Goal: Task Accomplishment & Management: Manage account settings

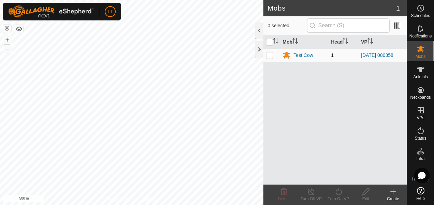
click at [270, 56] on p-checkbox at bounding box center [269, 55] width 7 height 5
checkbox input "true"
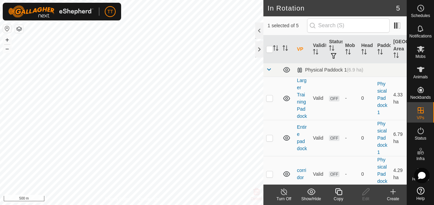
click at [392, 194] on icon at bounding box center [393, 192] width 8 height 8
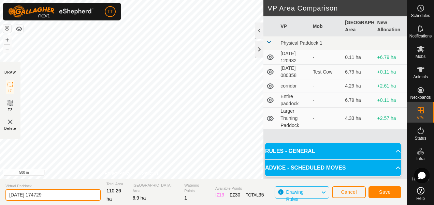
click at [54, 197] on input "[DATE] 174729" at bounding box center [53, 195] width 96 height 12
type input "2"
click at [80, 193] on input "big virtual paddock" at bounding box center [53, 195] width 96 height 12
type input "big virtual paddock"
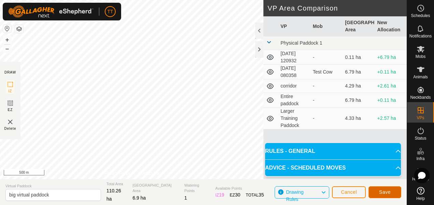
click at [392, 194] on button "Save" at bounding box center [384, 193] width 33 height 12
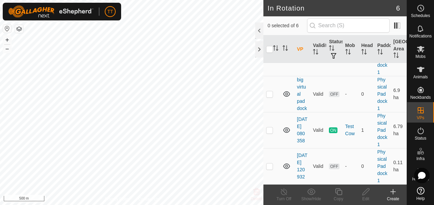
scroll to position [140, 0]
click at [268, 96] on p-checkbox at bounding box center [269, 93] width 7 height 5
checkbox input "true"
click at [302, 138] on td "[DATE] 080358" at bounding box center [302, 130] width 16 height 36
click at [299, 141] on link "[DATE] 080358" at bounding box center [302, 130] width 11 height 27
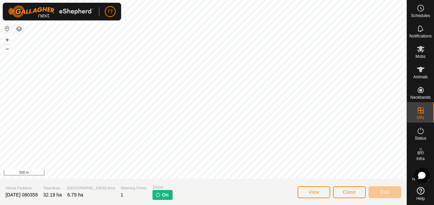
click at [162, 197] on span "On" at bounding box center [165, 195] width 6 height 7
click at [162, 196] on span "On" at bounding box center [165, 195] width 6 height 7
click at [314, 193] on span "View" at bounding box center [313, 192] width 11 height 5
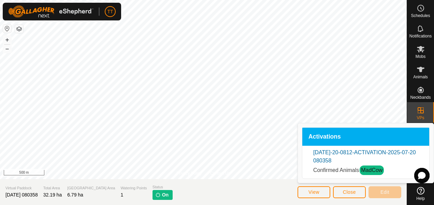
click at [356, 163] on li "[DATE]-20-0812-ACTIVATION-2025-07-20 080358 Confirmed Animals MadCow" at bounding box center [365, 162] width 105 height 27
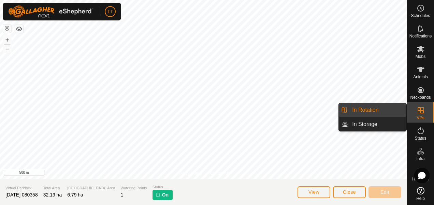
click at [420, 113] on icon at bounding box center [421, 110] width 6 height 6
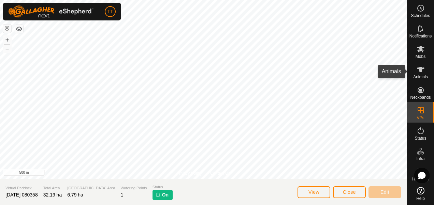
click at [423, 72] on icon at bounding box center [421, 70] width 8 height 8
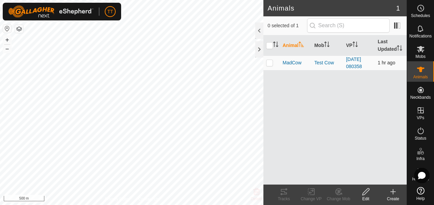
click at [270, 61] on p-checkbox at bounding box center [269, 62] width 7 height 5
checkbox input "true"
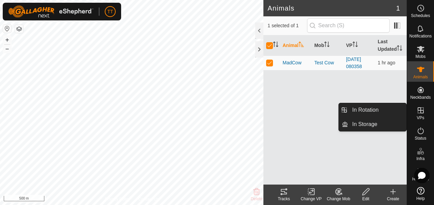
click at [422, 112] on icon at bounding box center [421, 110] width 8 height 8
click at [372, 107] on link "In Rotation" at bounding box center [377, 110] width 58 height 14
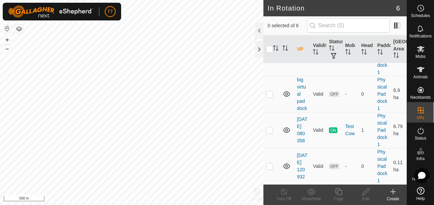
scroll to position [151, 0]
click at [377, 128] on link "Physical Paddock 1" at bounding box center [382, 130] width 10 height 34
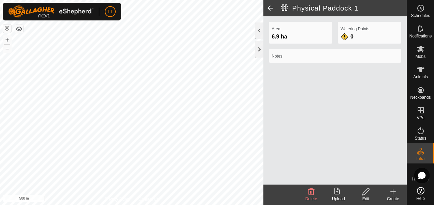
click at [313, 194] on icon at bounding box center [311, 192] width 8 height 8
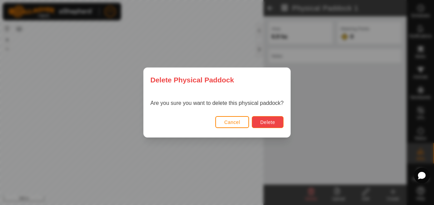
click at [272, 122] on span "Delete" at bounding box center [267, 122] width 15 height 5
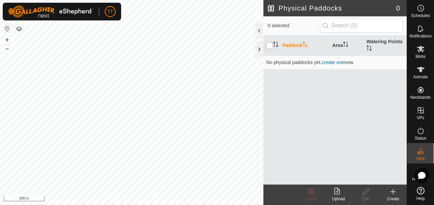
click at [271, 45] on input "checkbox" at bounding box center [269, 45] width 7 height 7
checkbox input "true"
click at [421, 131] on icon at bounding box center [421, 131] width 8 height 8
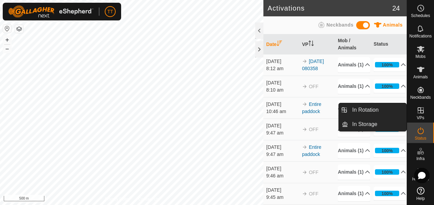
click at [423, 113] on icon at bounding box center [421, 110] width 6 height 6
click at [421, 114] on icon at bounding box center [421, 110] width 8 height 8
click at [371, 110] on link "In Rotation" at bounding box center [377, 110] width 58 height 14
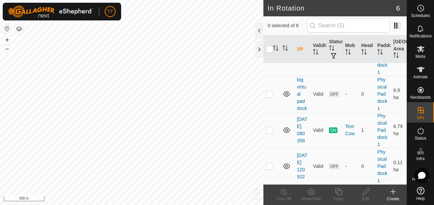
scroll to position [141, 0]
click at [347, 137] on div "Test Cow" at bounding box center [350, 130] width 11 height 14
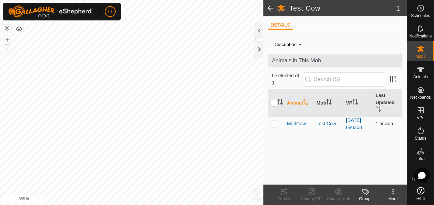
click at [275, 124] on p-checkbox at bounding box center [274, 123] width 7 height 5
checkbox input "true"
click at [311, 192] on icon at bounding box center [311, 192] width 9 height 8
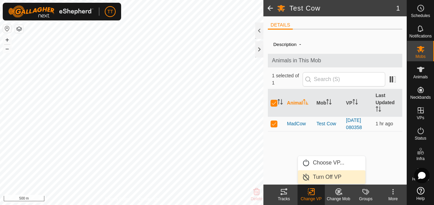
click at [328, 176] on link "Turn Off VP" at bounding box center [332, 178] width 68 height 14
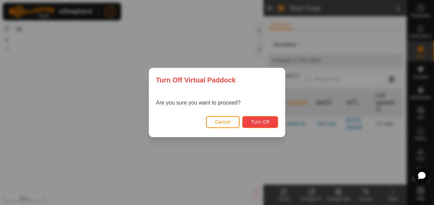
click at [262, 123] on span "Turn Off" at bounding box center [260, 121] width 19 height 5
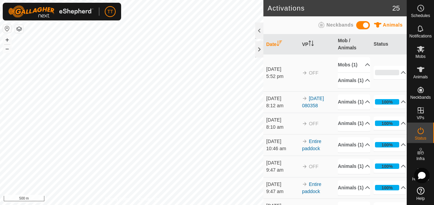
scroll to position [322, 0]
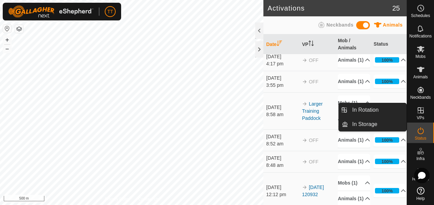
click at [424, 113] on icon at bounding box center [421, 110] width 8 height 8
click at [421, 112] on icon at bounding box center [421, 110] width 8 height 8
click at [372, 111] on link "In Rotation" at bounding box center [377, 110] width 58 height 14
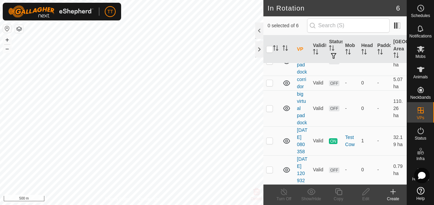
scroll to position [88, 0]
click at [271, 109] on p-checkbox at bounding box center [269, 108] width 7 height 5
checkbox input "true"
click at [301, 108] on td "big virtual paddock" at bounding box center [302, 108] width 16 height 36
click at [333, 112] on span "OFF" at bounding box center [334, 109] width 10 height 6
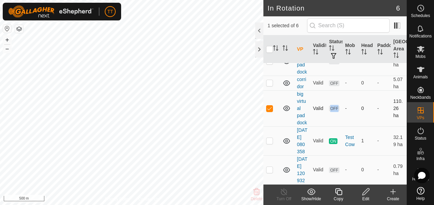
click at [333, 112] on span "OFF" at bounding box center [334, 109] width 10 height 6
click at [423, 131] on icon at bounding box center [421, 131] width 6 height 7
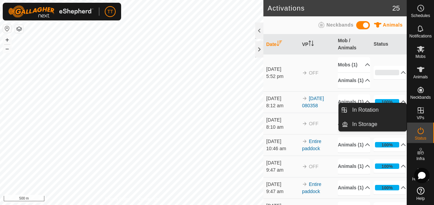
click at [423, 111] on icon at bounding box center [421, 110] width 6 height 6
click at [363, 124] on link "In Storage" at bounding box center [377, 125] width 58 height 14
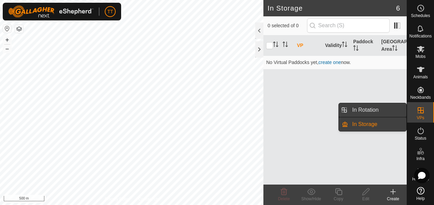
click at [370, 109] on link "In Rotation" at bounding box center [377, 110] width 58 height 14
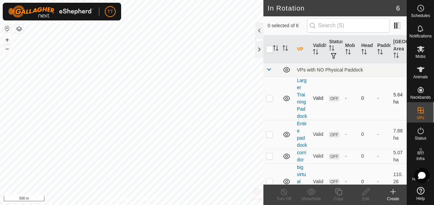
click at [270, 101] on p-checkbox at bounding box center [269, 98] width 7 height 5
click at [311, 192] on icon at bounding box center [311, 192] width 9 height 8
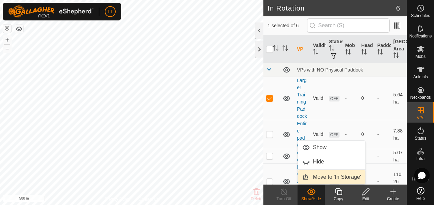
click at [335, 178] on link "Move to 'In Storage'" at bounding box center [332, 178] width 68 height 14
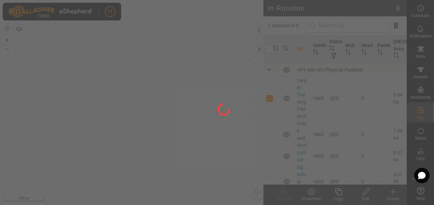
checkbox input "false"
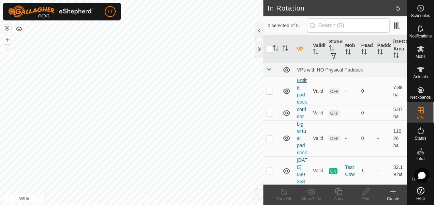
click at [301, 97] on link "Entire paddock" at bounding box center [302, 91] width 10 height 27
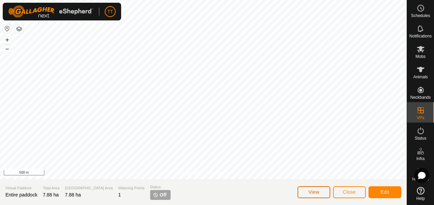
click at [321, 191] on button "View" at bounding box center [314, 193] width 33 height 12
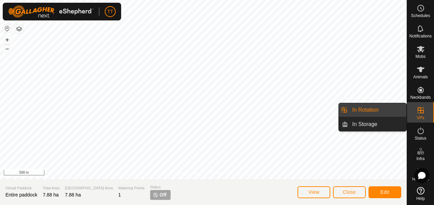
click at [362, 110] on link "In Rotation" at bounding box center [377, 110] width 58 height 14
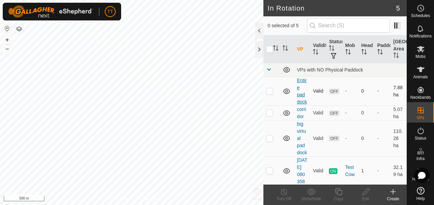
click at [300, 97] on link "Entire paddock" at bounding box center [302, 91] width 10 height 27
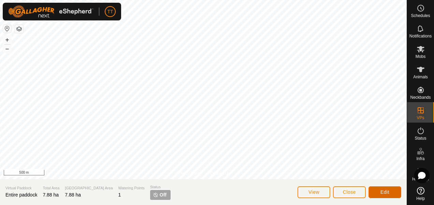
click at [388, 191] on span "Edit" at bounding box center [384, 192] width 9 height 5
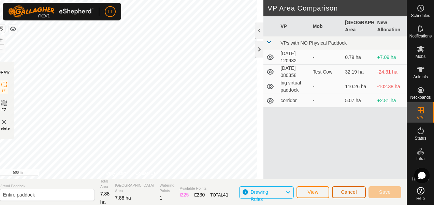
click at [344, 194] on span "Cancel" at bounding box center [349, 192] width 16 height 5
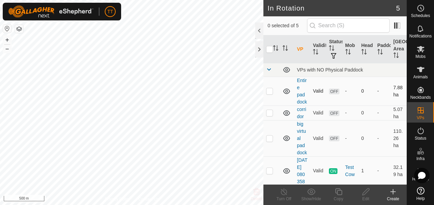
click at [267, 94] on p-checkbox at bounding box center [269, 90] width 7 height 5
click at [311, 196] on icon at bounding box center [311, 192] width 9 height 8
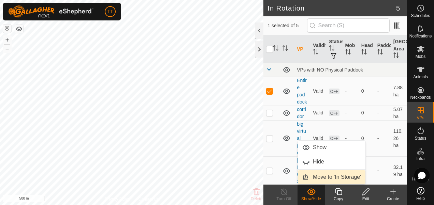
click at [330, 178] on link "Move to 'In Storage'" at bounding box center [332, 178] width 68 height 14
checkbox input "false"
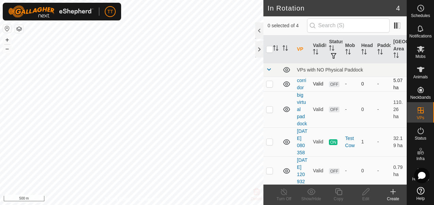
click at [268, 83] on p-checkbox at bounding box center [269, 83] width 7 height 5
click at [311, 196] on div "Show/Hide" at bounding box center [311, 199] width 27 height 6
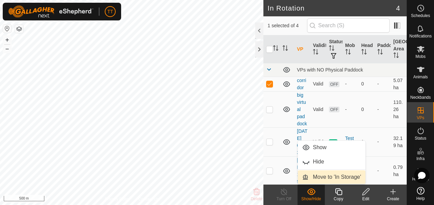
click at [333, 176] on link "Move to 'In Storage'" at bounding box center [332, 178] width 68 height 14
checkbox input "false"
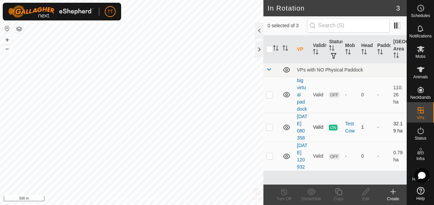
click at [267, 130] on p-checkbox at bounding box center [269, 127] width 7 height 5
checkbox input "true"
click at [282, 193] on icon at bounding box center [284, 192] width 9 height 8
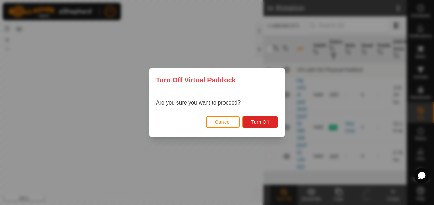
click at [248, 156] on div "Turn Off Virtual Paddock Are you sure you want to proceed? Cancel Turn Off" at bounding box center [217, 102] width 434 height 205
click at [224, 118] on button "Cancel" at bounding box center [223, 122] width 34 height 12
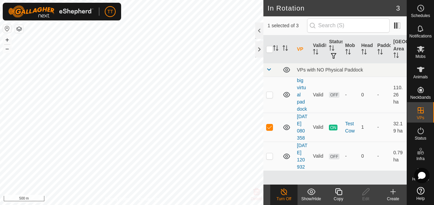
scroll to position [21, 0]
click at [272, 159] on p-checkbox at bounding box center [269, 156] width 7 height 5
checkbox input "true"
click at [314, 194] on icon at bounding box center [311, 192] width 9 height 8
click at [299, 162] on link "[DATE] 120932" at bounding box center [302, 156] width 11 height 27
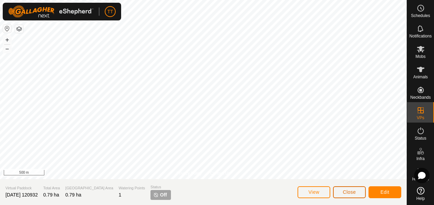
click at [358, 192] on button "Close" at bounding box center [349, 193] width 33 height 12
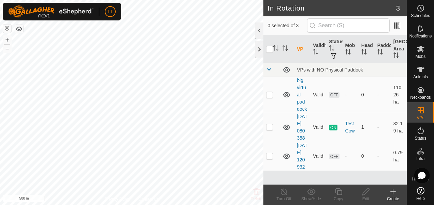
click at [270, 98] on p-checkbox at bounding box center [269, 94] width 7 height 5
checkbox input "true"
click at [331, 98] on span "OFF" at bounding box center [334, 95] width 10 height 6
click at [271, 49] on input "checkbox" at bounding box center [269, 49] width 7 height 7
checkbox input "true"
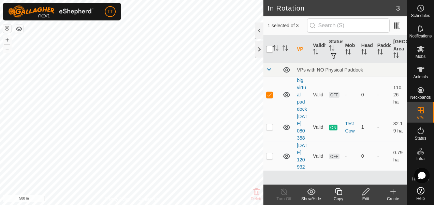
checkbox input "true"
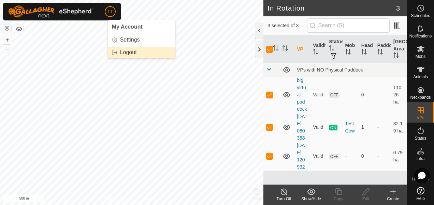
click at [129, 52] on link "Logout" at bounding box center [142, 52] width 68 height 11
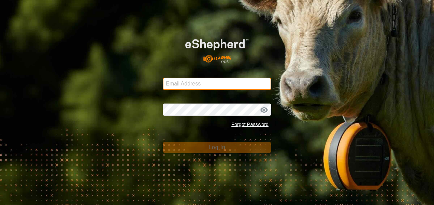
type input "t.timmins02@gmail.com"
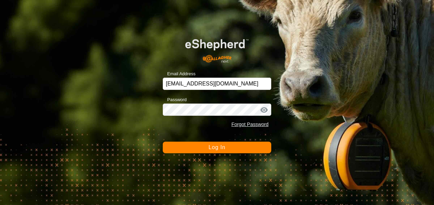
click at [221, 147] on span "Log In" at bounding box center [216, 148] width 17 height 6
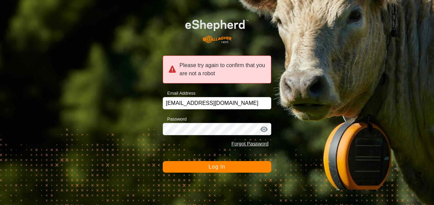
click at [219, 168] on span "Log In" at bounding box center [216, 167] width 17 height 6
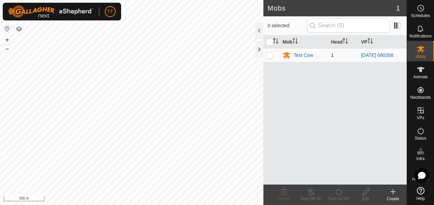
click at [269, 55] on p-checkbox at bounding box center [269, 55] width 7 height 5
checkbox input "true"
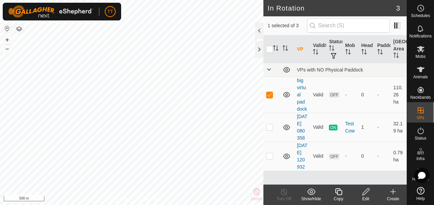
checkbox input "false"
checkbox input "true"
click at [422, 73] on icon at bounding box center [421, 70] width 8 height 8
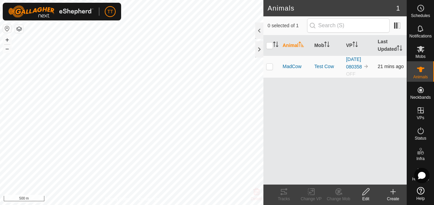
click at [270, 66] on p-checkbox at bounding box center [269, 66] width 7 height 5
checkbox input "true"
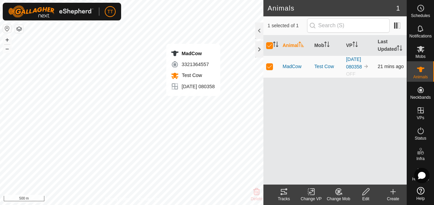
checkbox input "false"
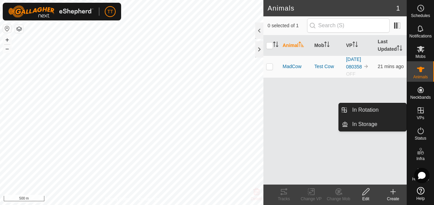
click at [420, 111] on icon at bounding box center [421, 110] width 6 height 6
click at [366, 109] on link "In Rotation" at bounding box center [377, 110] width 58 height 14
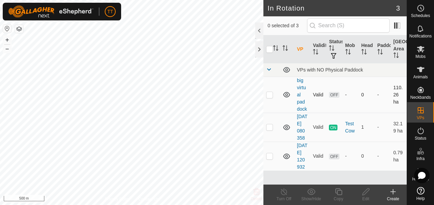
click at [269, 97] on p-checkbox at bounding box center [269, 94] width 7 height 5
checkbox input "true"
click at [422, 72] on icon at bounding box center [421, 70] width 8 height 8
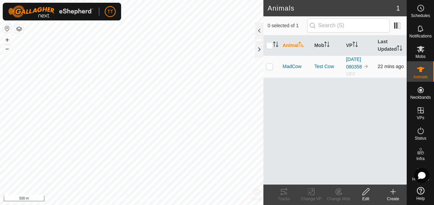
click at [269, 66] on p-checkbox at bounding box center [269, 66] width 7 height 5
checkbox input "true"
click at [313, 194] on icon at bounding box center [311, 192] width 9 height 8
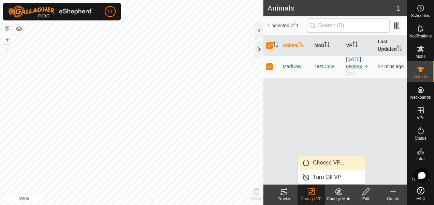
click at [321, 164] on link "Choose VP..." at bounding box center [332, 163] width 68 height 14
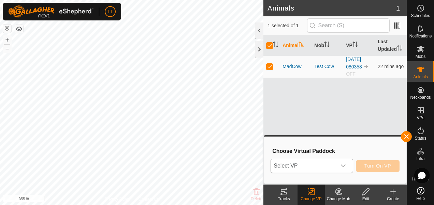
click at [345, 165] on icon "dropdown trigger" at bounding box center [342, 165] width 5 height 5
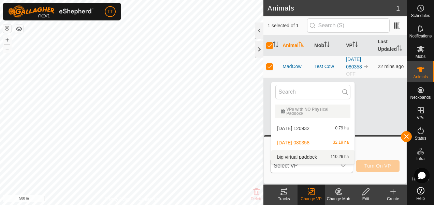
click at [308, 150] on li "big virtual paddock 110.26 ha" at bounding box center [312, 157] width 83 height 14
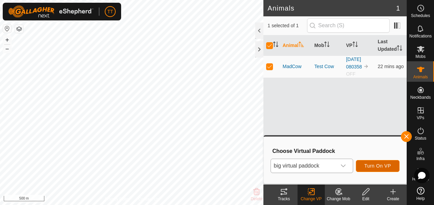
click at [382, 164] on span "Turn On VP" at bounding box center [377, 165] width 27 height 5
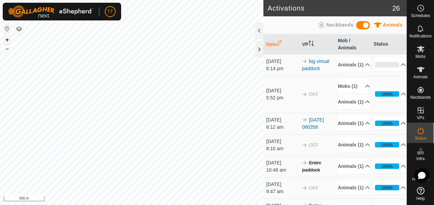
click at [6, 42] on button "+" at bounding box center [7, 40] width 8 height 8
click at [8, 39] on button "+" at bounding box center [7, 40] width 8 height 8
